Goal: Find specific page/section: Find specific page/section

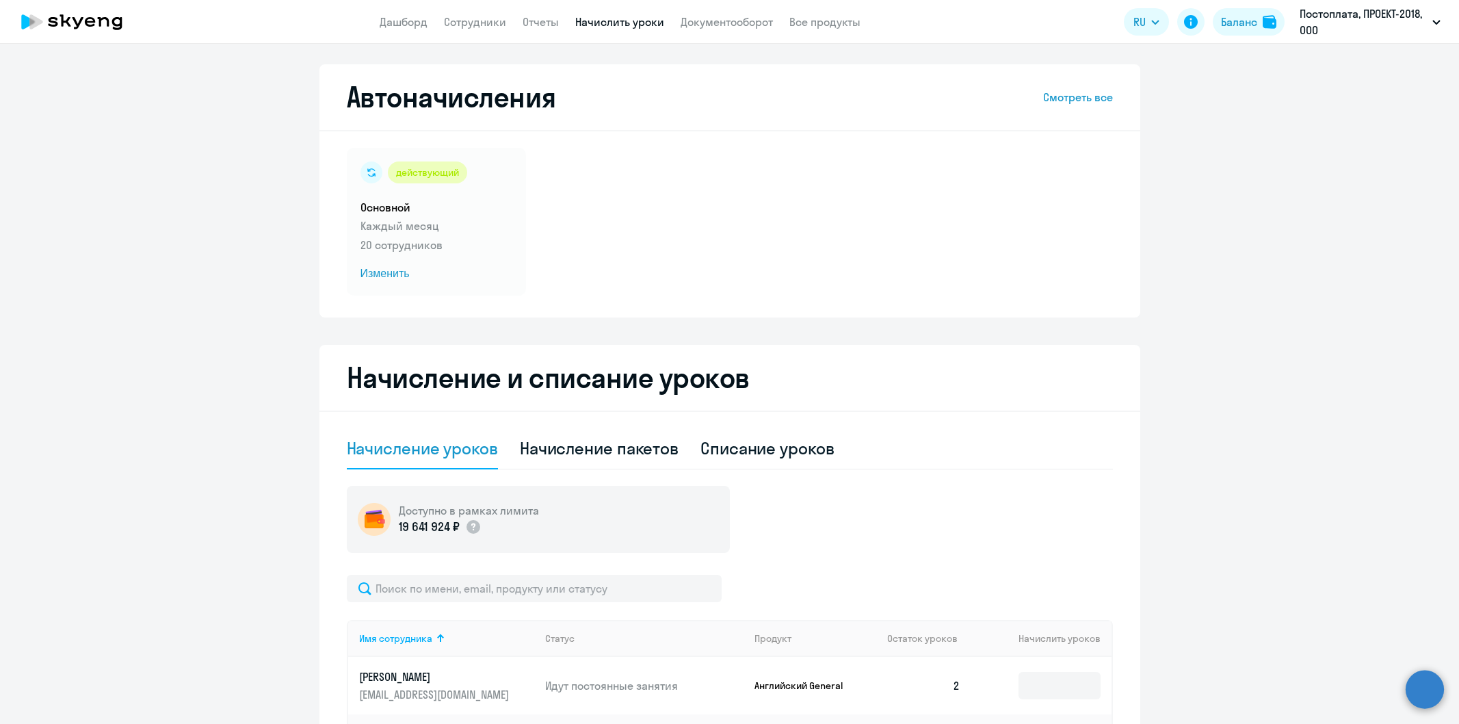
select select "10"
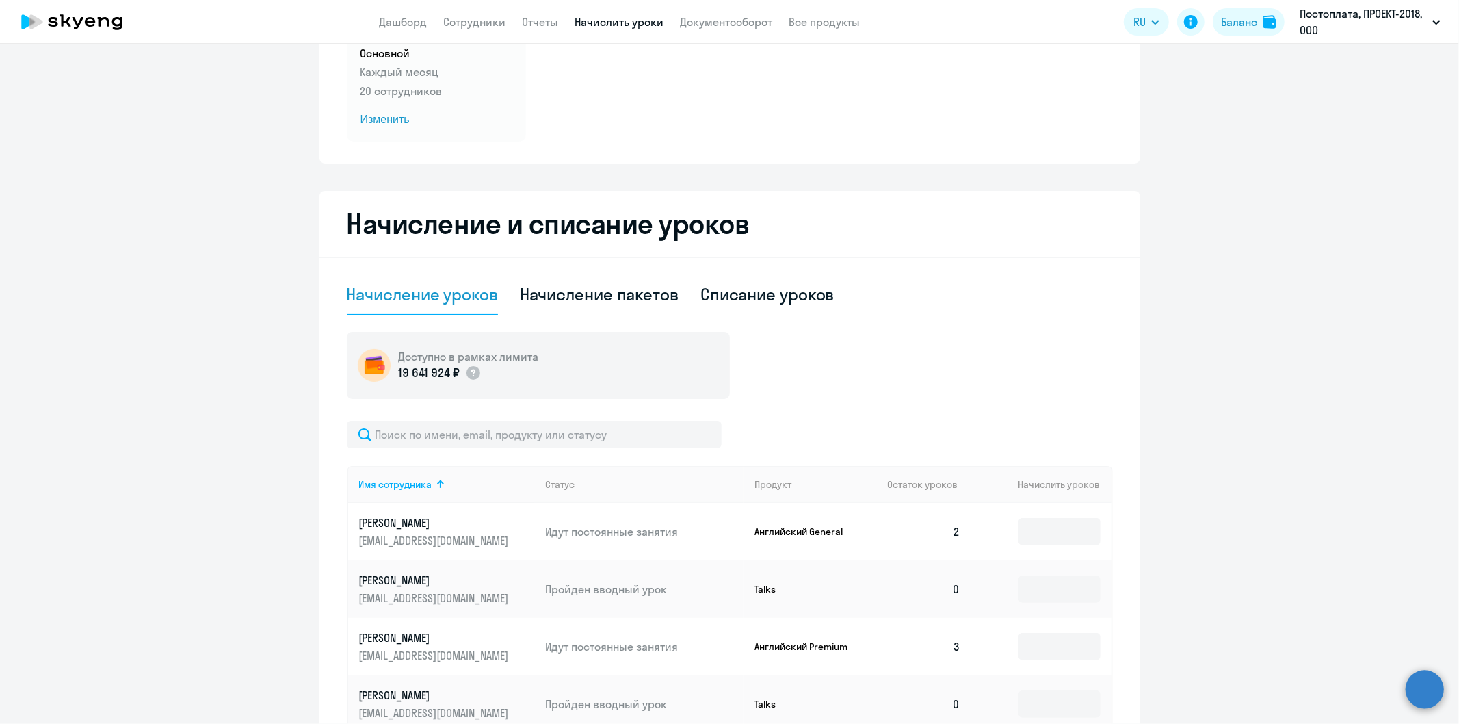
scroll to position [152, 0]
click at [475, 21] on link "Сотрудники" at bounding box center [475, 22] width 62 height 14
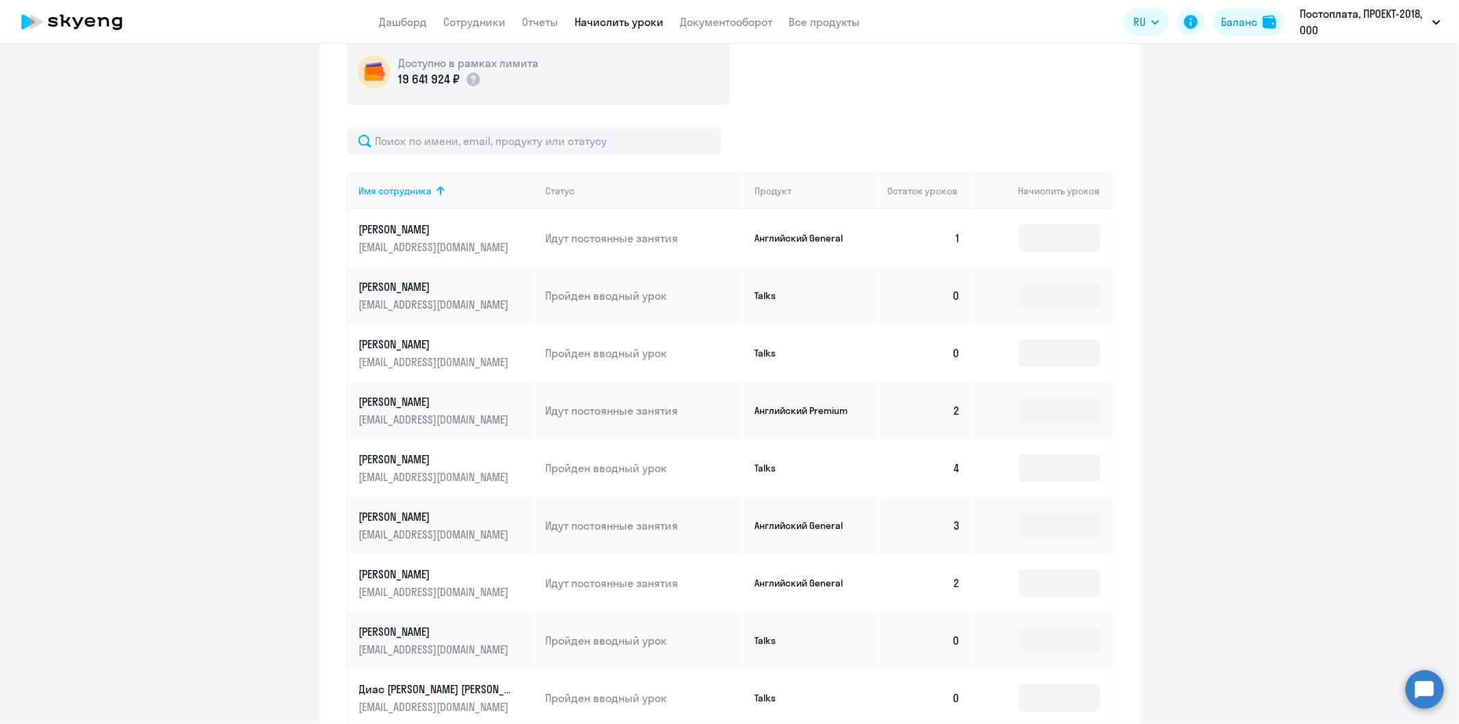
scroll to position [621, 0]
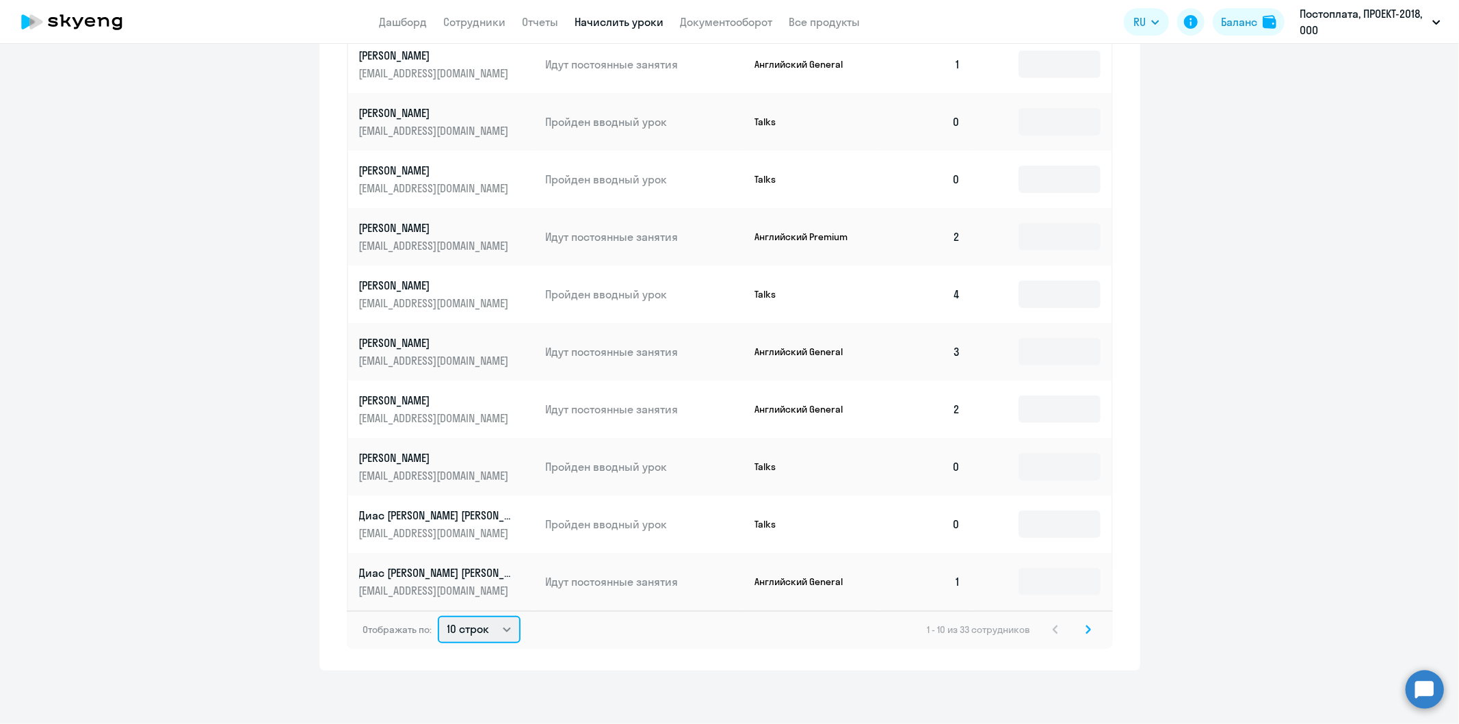
click at [503, 627] on select "10 строк 30 строк 50 строк" at bounding box center [479, 629] width 83 height 27
select select "30"
click at [438, 616] on select "10 строк 30 строк 50 строк" at bounding box center [479, 629] width 83 height 27
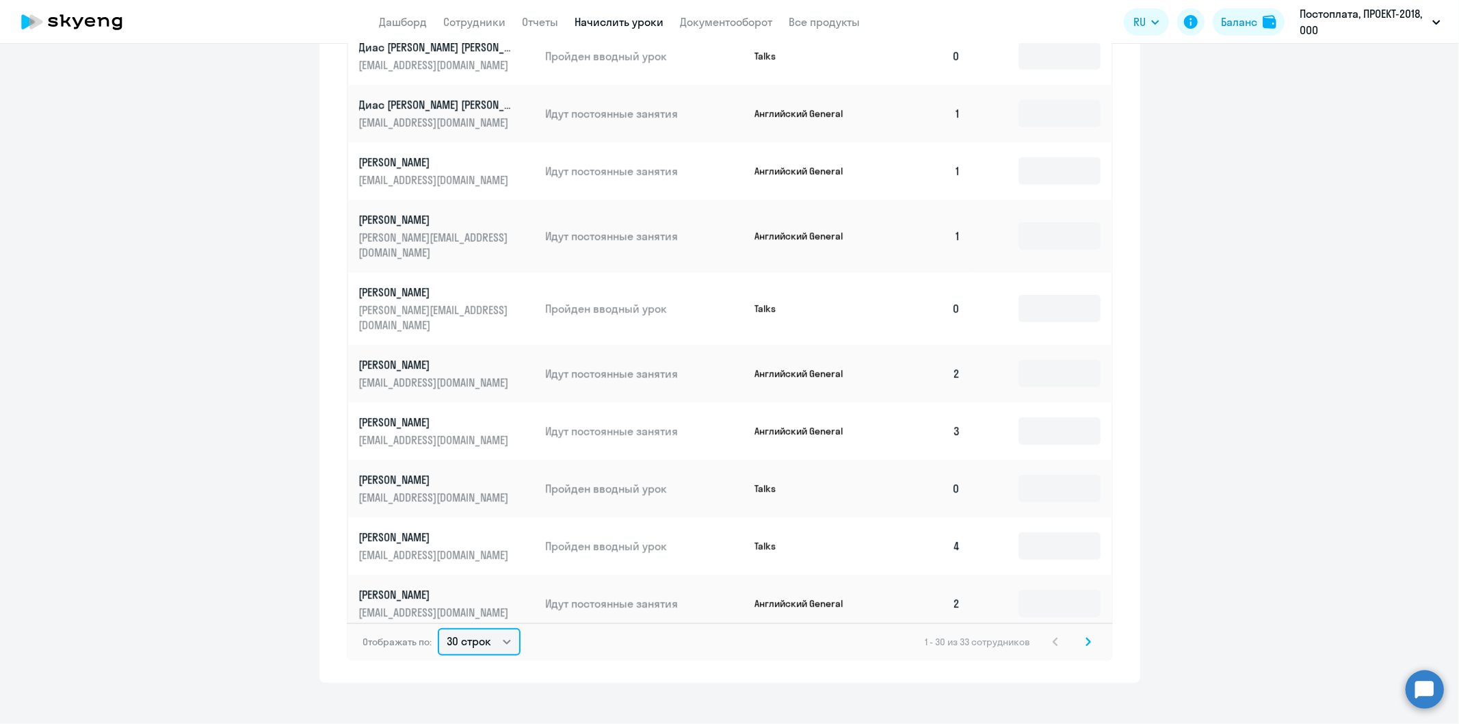
scroll to position [456, 0]
